Goal: Share content

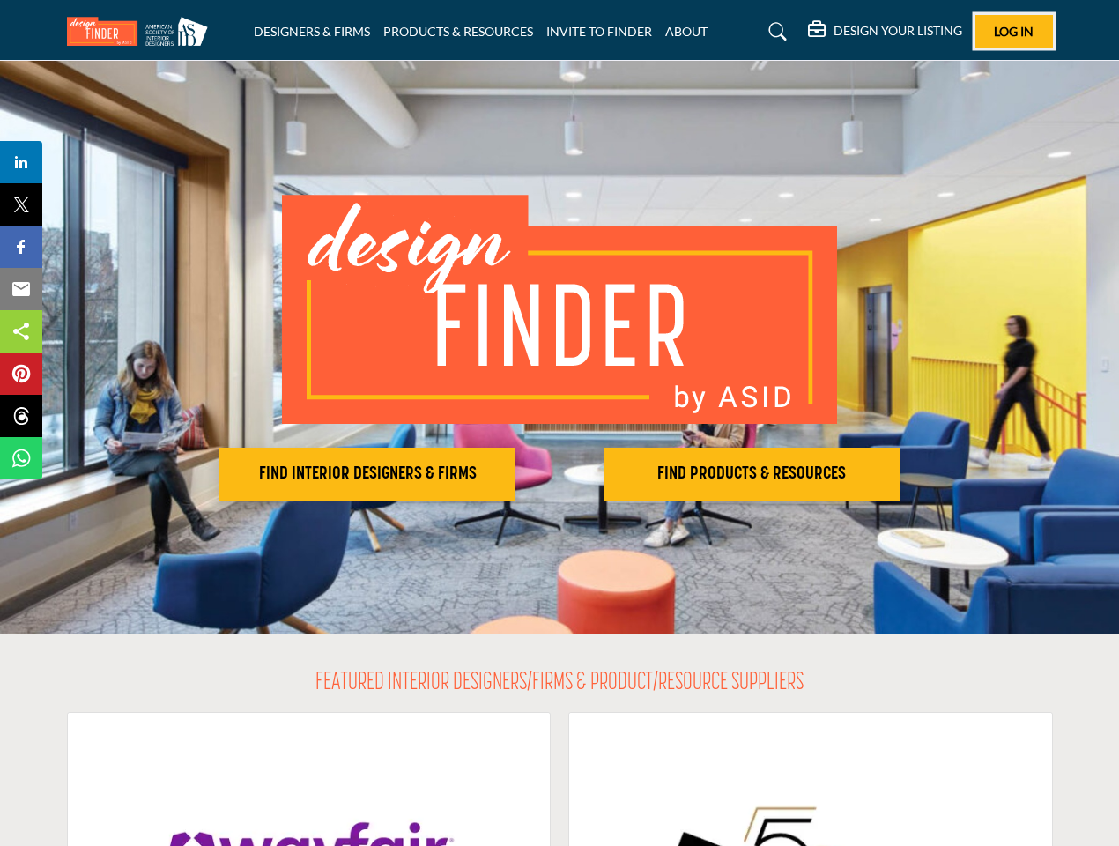
click at [1014, 31] on span "Log In" at bounding box center [1014, 31] width 40 height 15
click at [367, 474] on h2 "FIND INTERIOR DESIGNERS & FIRMS" at bounding box center [367, 473] width 285 height 21
click at [752, 474] on h2 "FIND PRODUCTS & RESOURCES" at bounding box center [751, 473] width 285 height 21
click at [21, 162] on span "Share" at bounding box center [29, 162] width 50 height 21
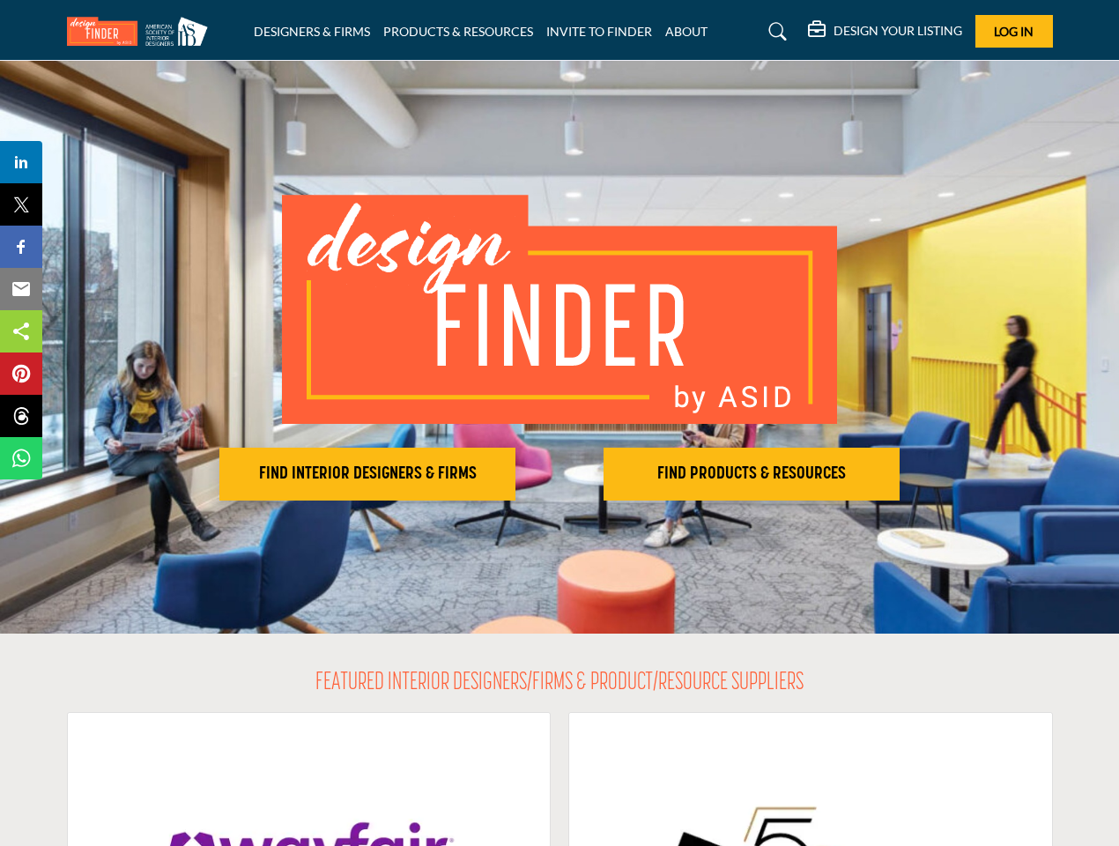
click at [21, 204] on span "Tweet" at bounding box center [29, 204] width 50 height 21
click at [21, 247] on span "Share" at bounding box center [29, 246] width 50 height 21
click at [21, 289] on span "Email" at bounding box center [28, 288] width 48 height 21
click at [21, 331] on span "Share" at bounding box center [29, 331] width 50 height 21
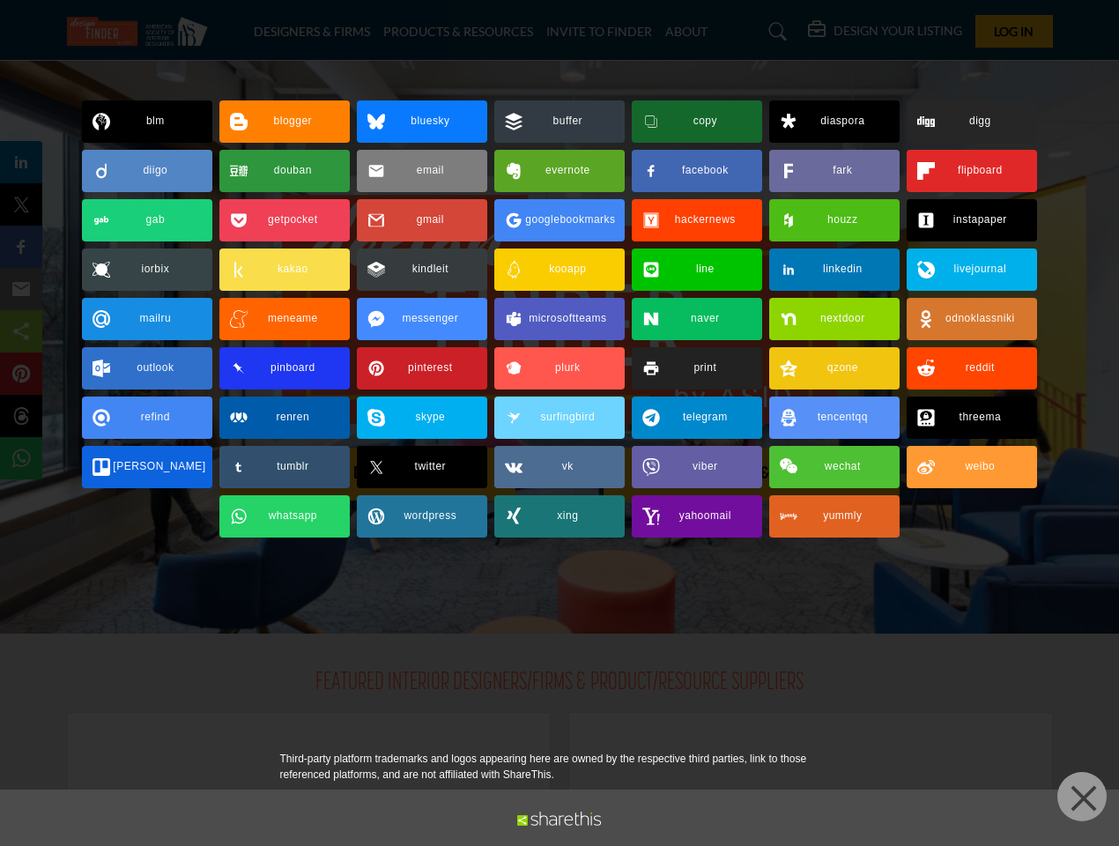
click at [21, 374] on span "Pin" at bounding box center [20, 373] width 33 height 21
